Goal: Book appointment/travel/reservation

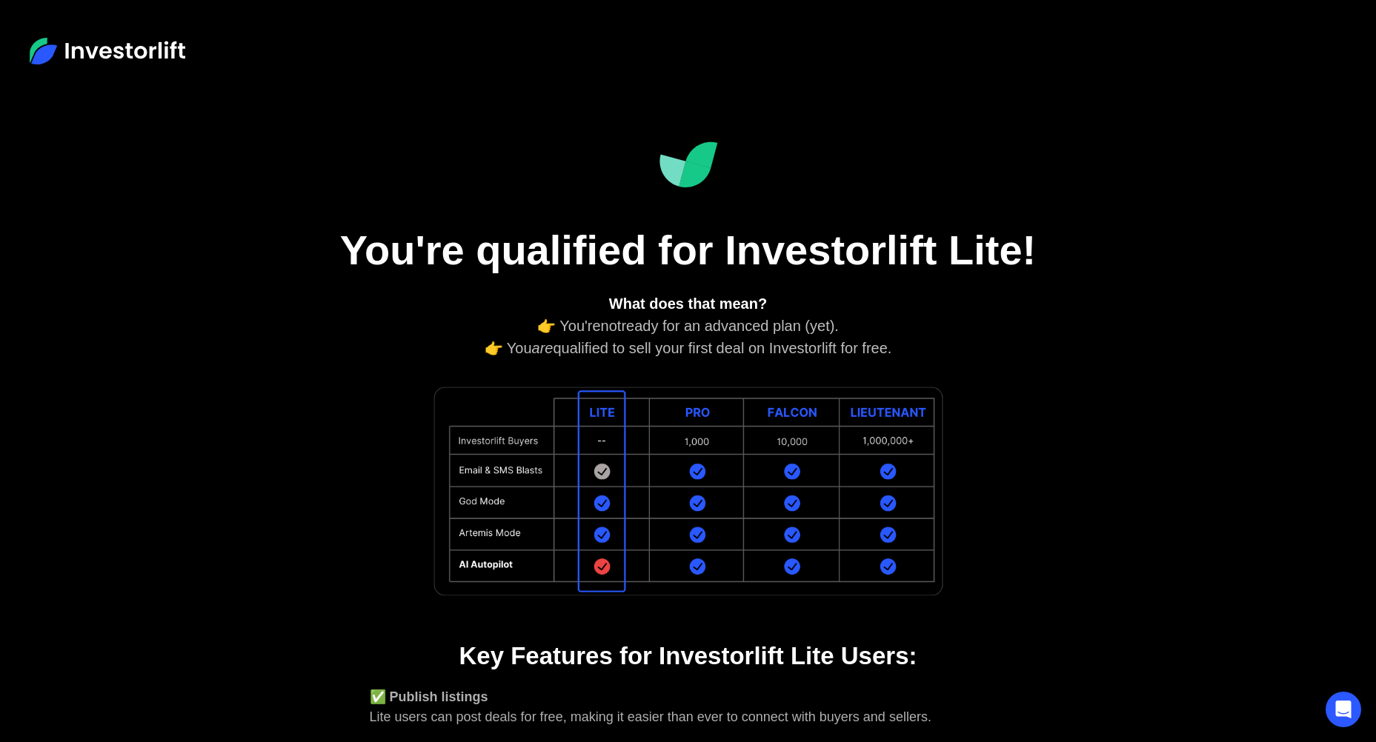
scroll to position [488, 0]
